Goal: Task Accomplishment & Management: Use online tool/utility

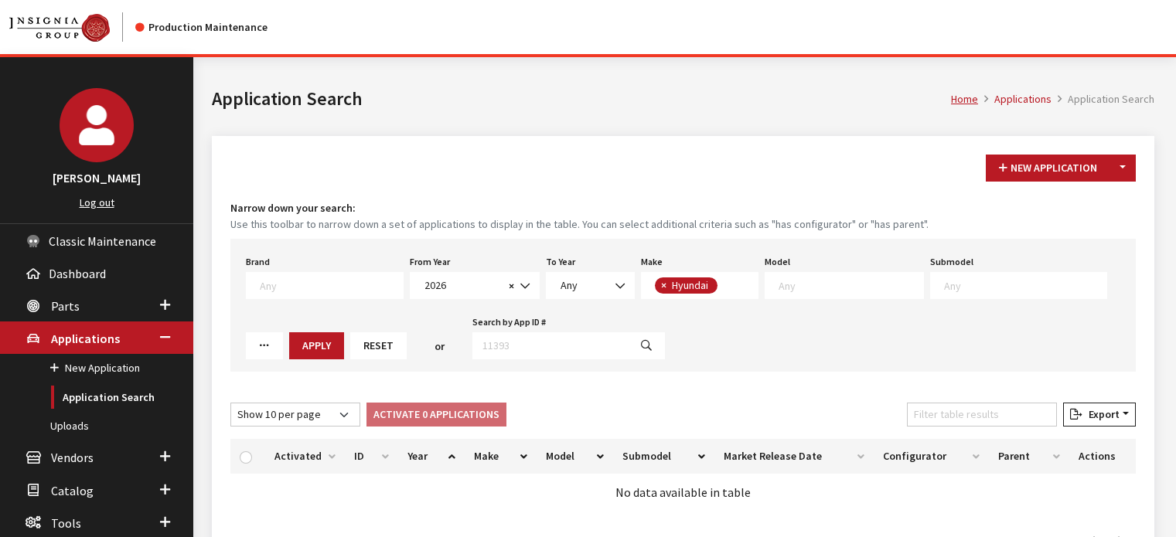
select select "2026"
select select "30"
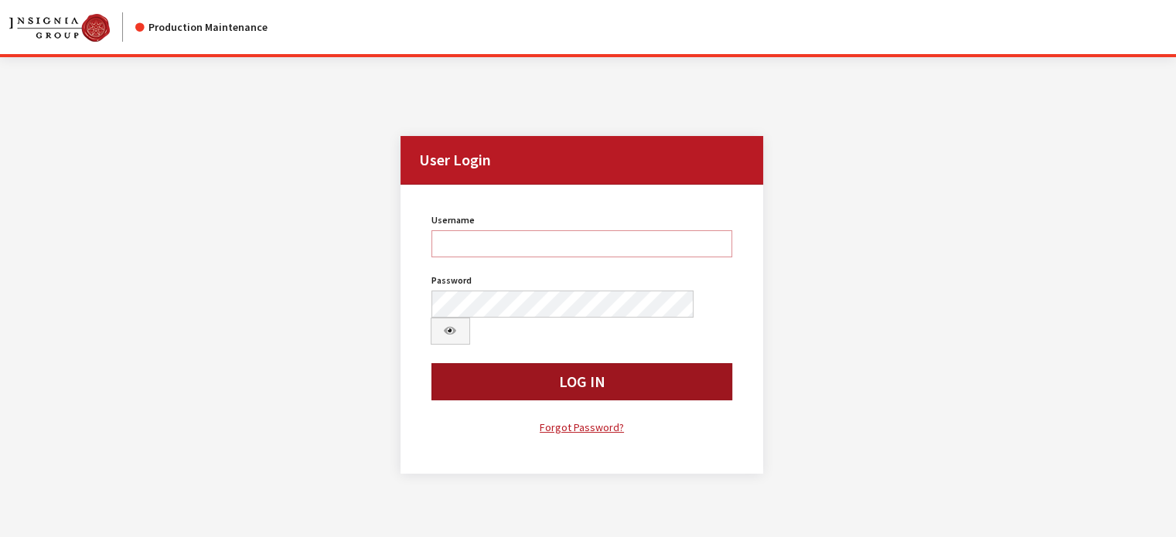
type input "kdart"
click at [525, 363] on button "Log In" at bounding box center [583, 381] width 302 height 37
